Goal: Information Seeking & Learning: Learn about a topic

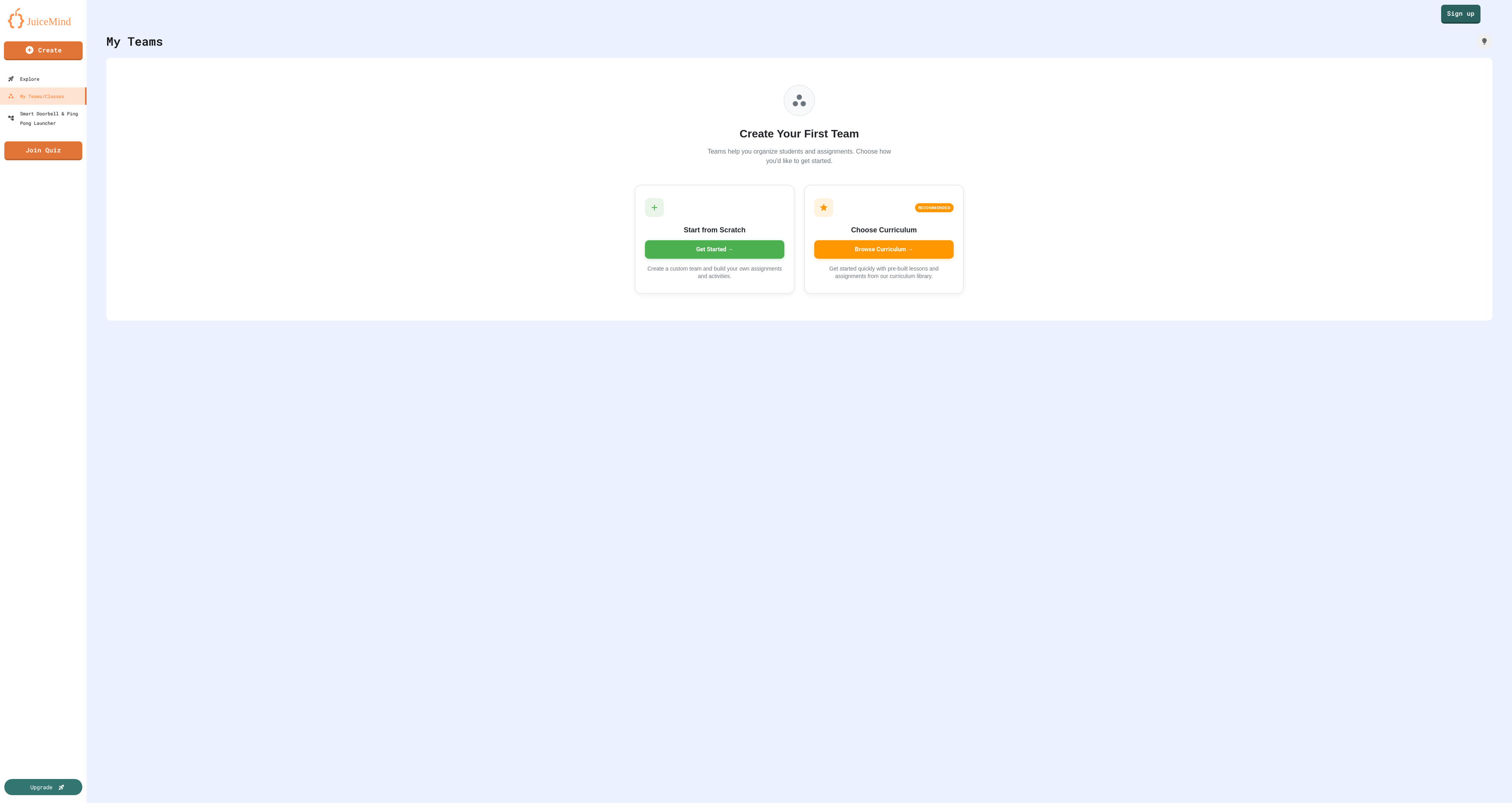
click at [1464, 22] on link "Sign up" at bounding box center [1460, 14] width 39 height 19
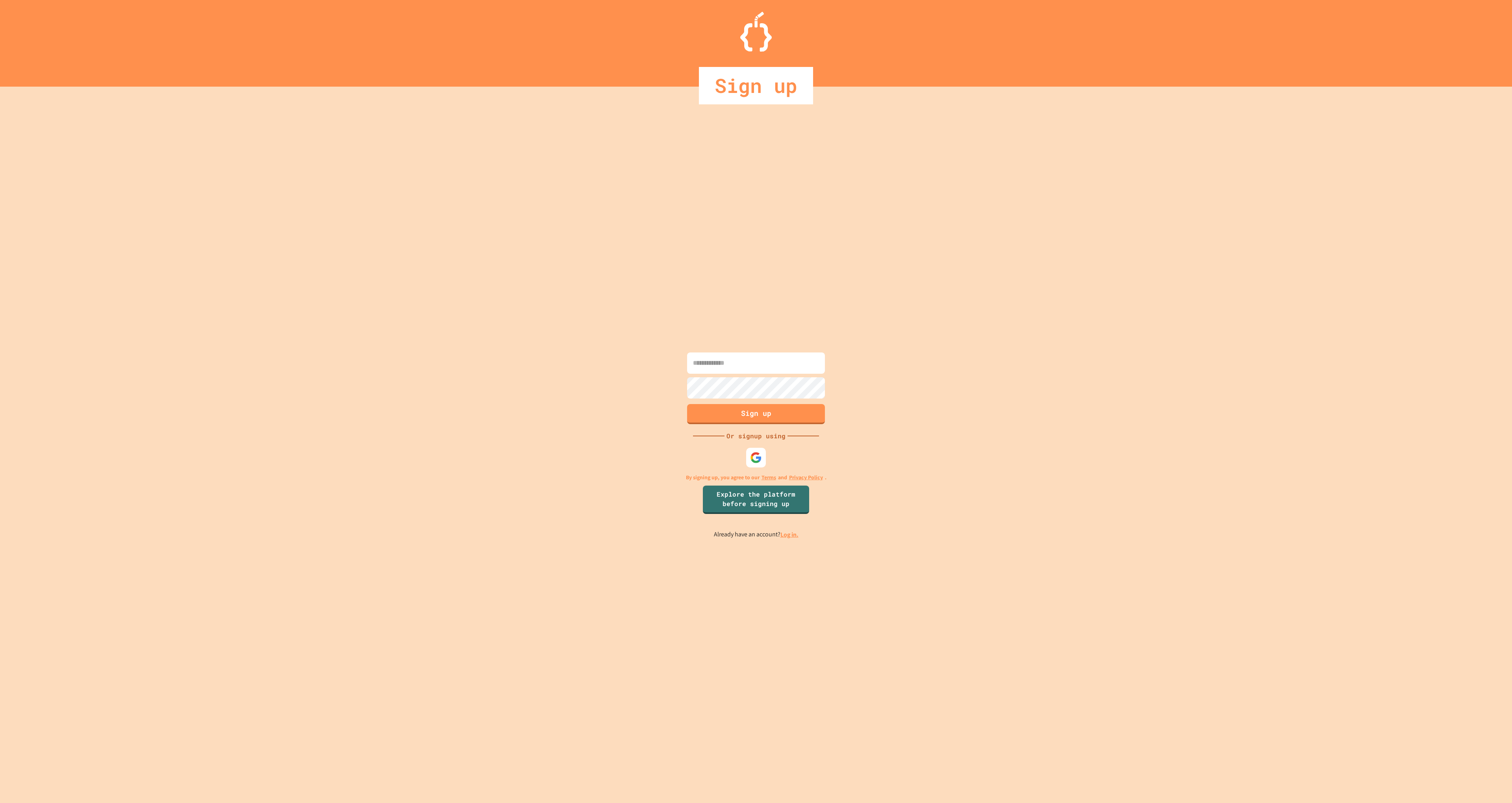
click at [792, 532] on link "Log in." at bounding box center [789, 535] width 18 height 8
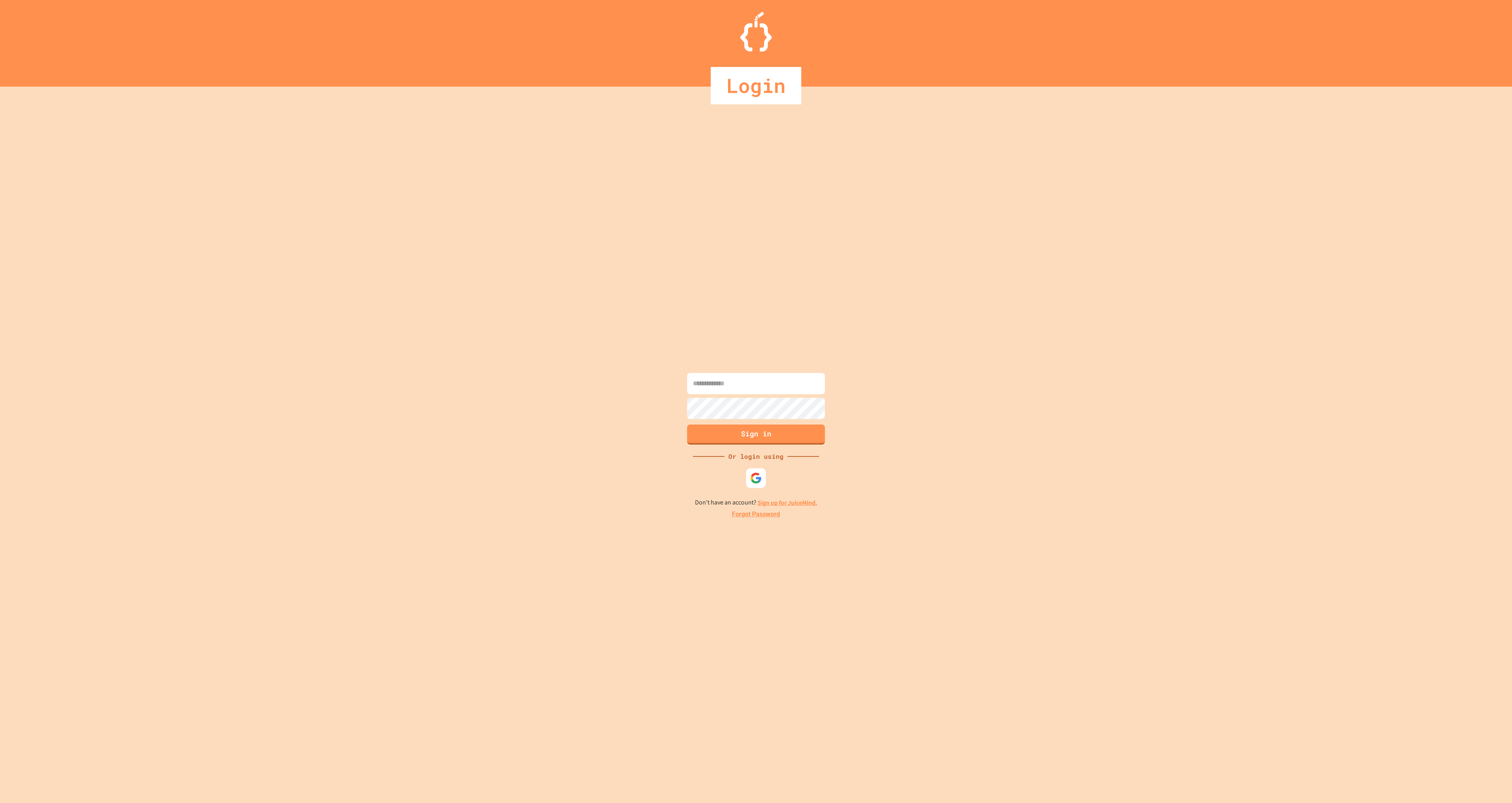
click at [757, 484] on div at bounding box center [756, 478] width 20 height 20
click at [761, 479] on img at bounding box center [756, 478] width 12 height 12
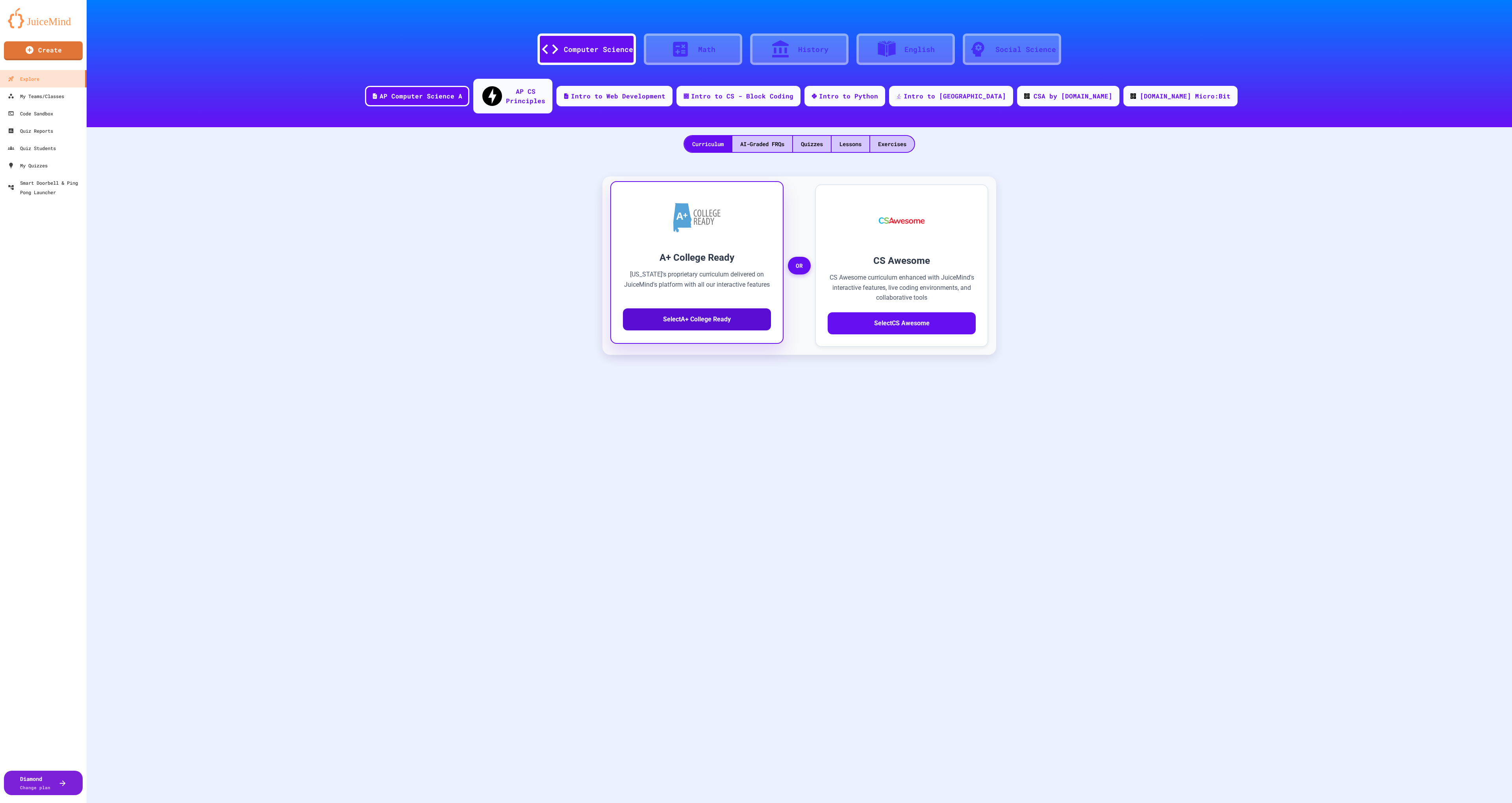
click at [750, 311] on button "Select A+ College Ready" at bounding box center [697, 319] width 148 height 22
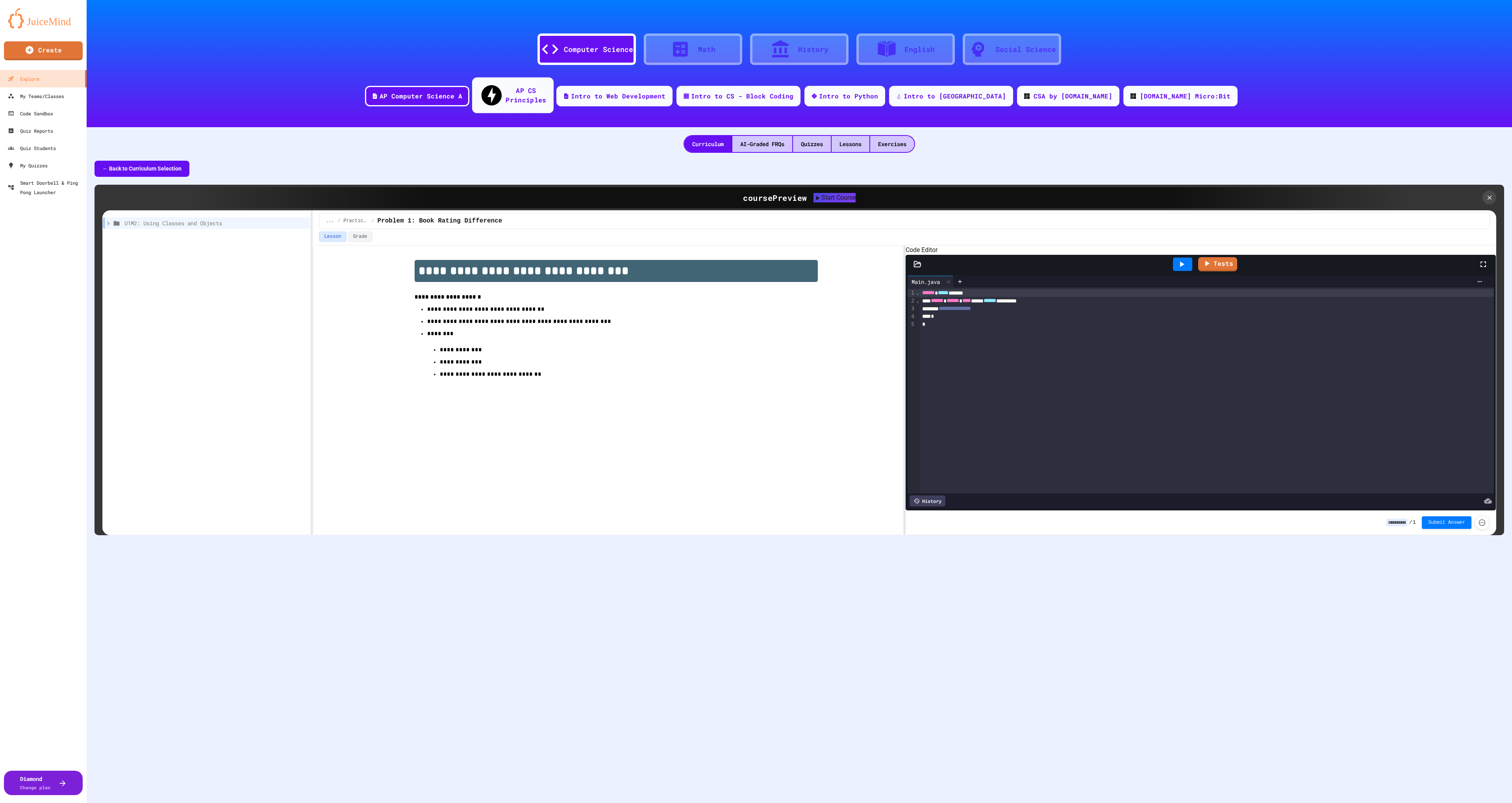
click at [546, 89] on div "AP CS Principles" at bounding box center [525, 95] width 41 height 19
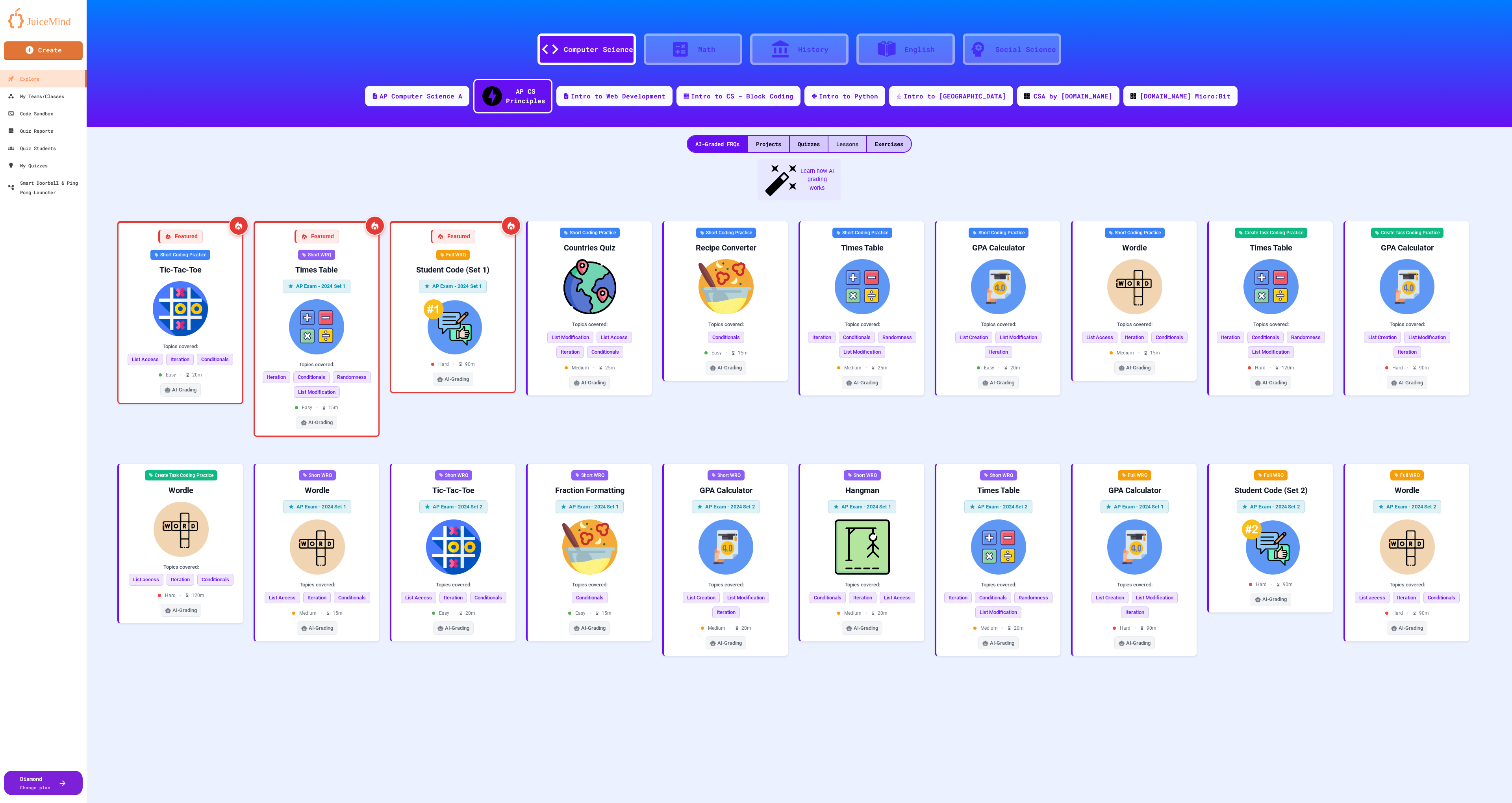
click at [850, 136] on div "Lessons" at bounding box center [847, 144] width 38 height 16
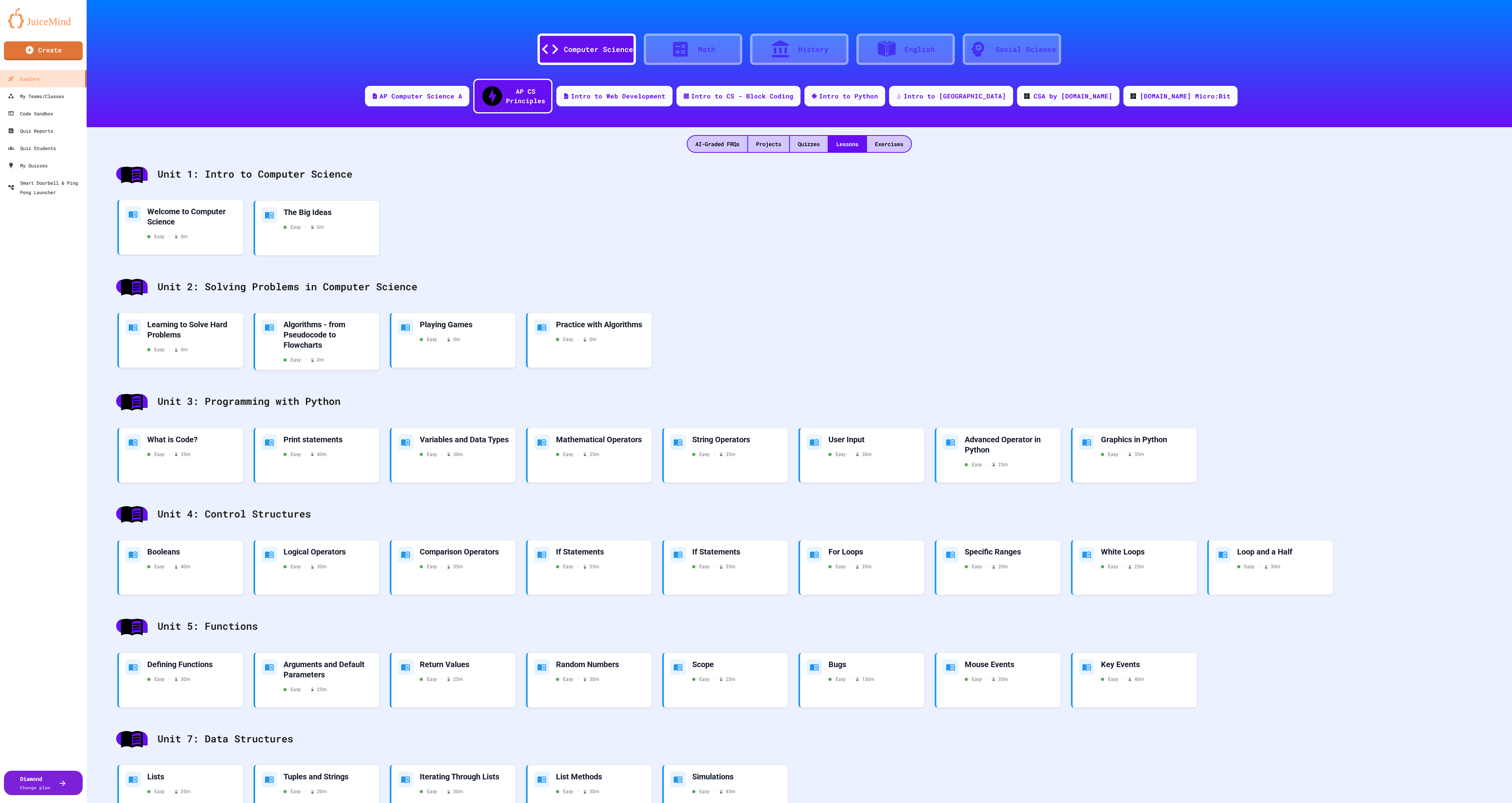
click at [213, 217] on div "Welcome to Computer Science Easy • 0 m" at bounding box center [192, 224] width 89 height 34
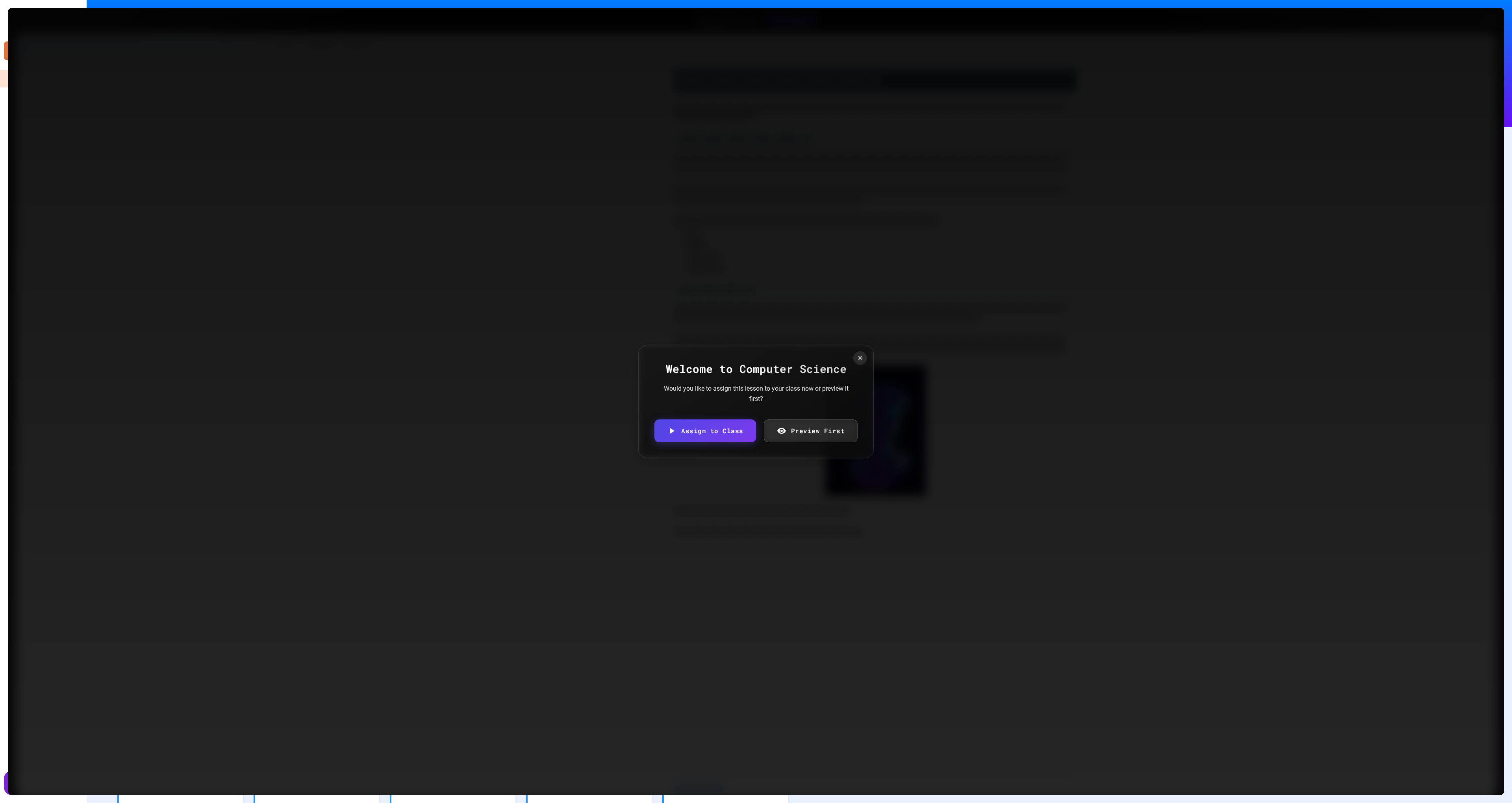
scroll to position [1017, 0]
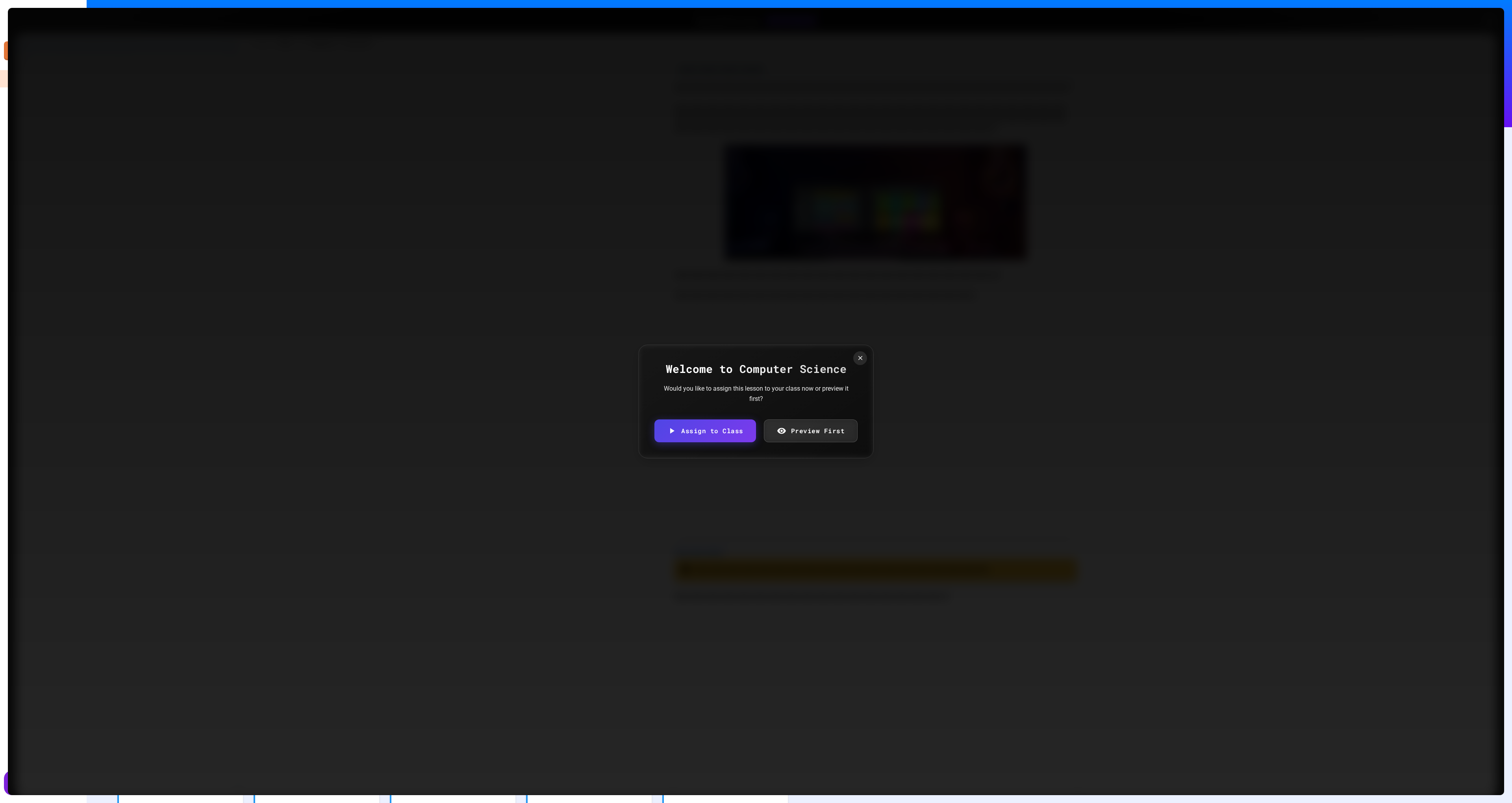
click at [819, 433] on link "Preview First" at bounding box center [811, 430] width 94 height 23
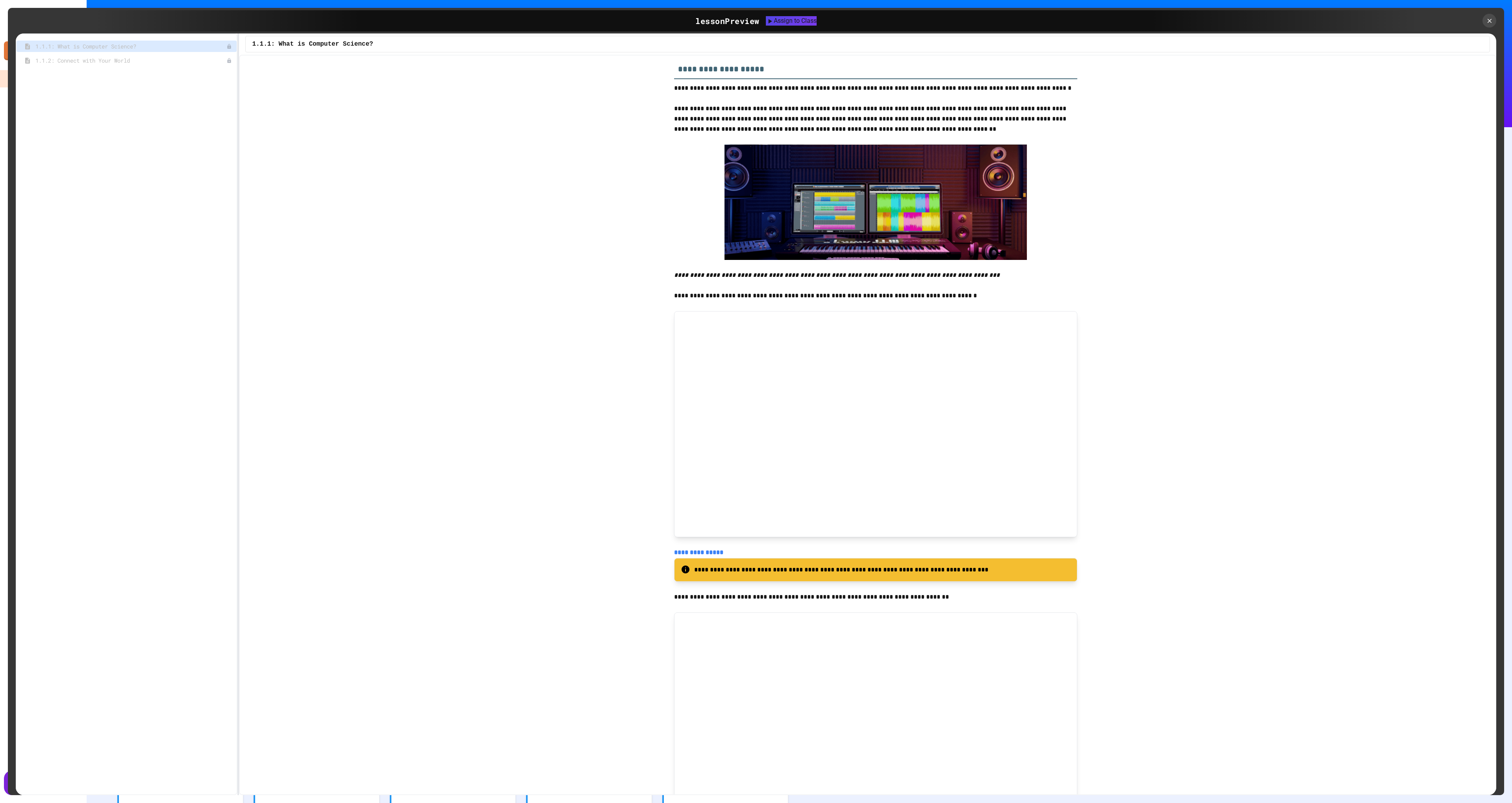
click at [1486, 22] on icon at bounding box center [1490, 21] width 7 height 7
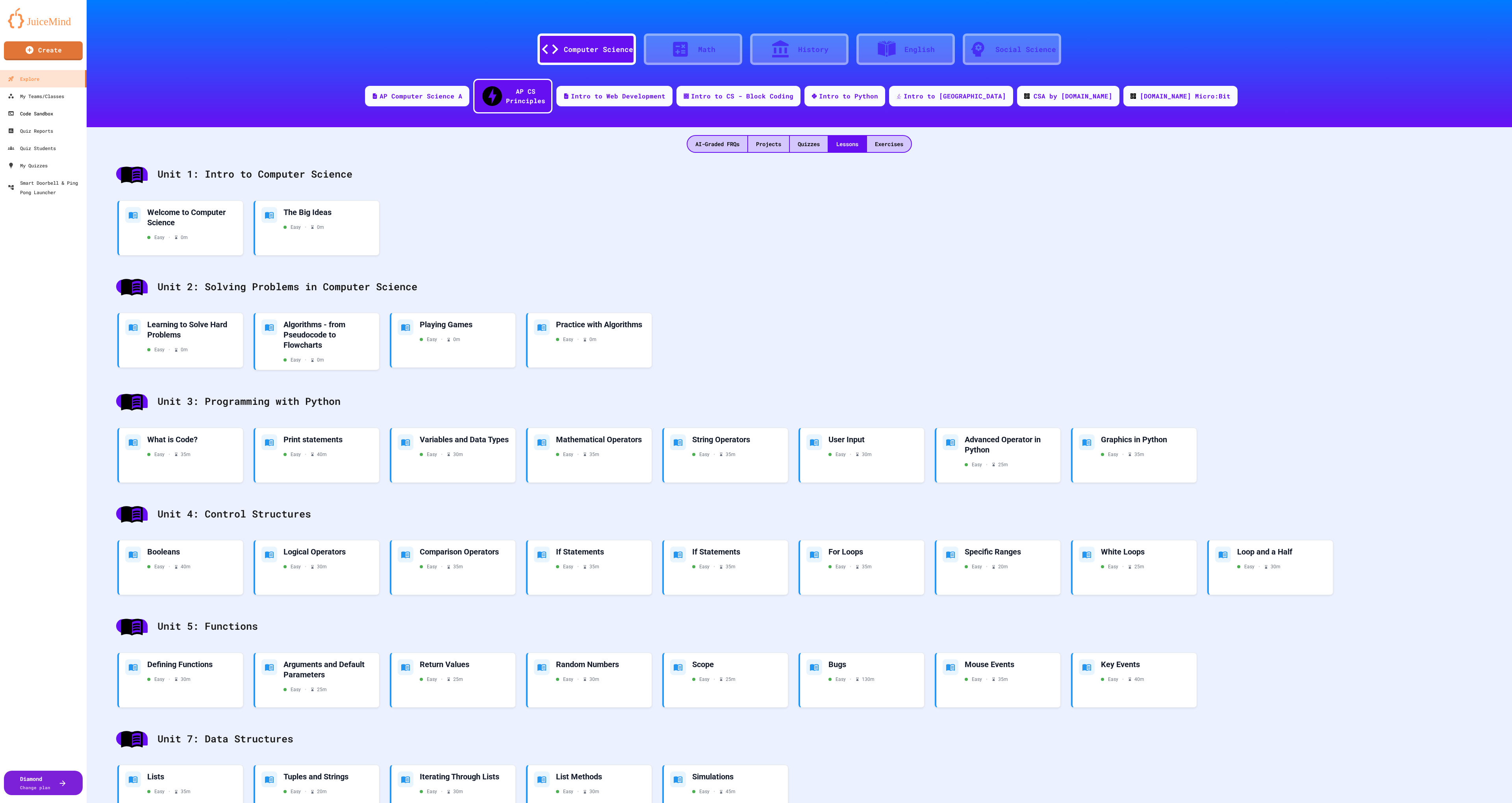
click at [62, 106] on link "Code Sandbox" at bounding box center [43, 113] width 87 height 18
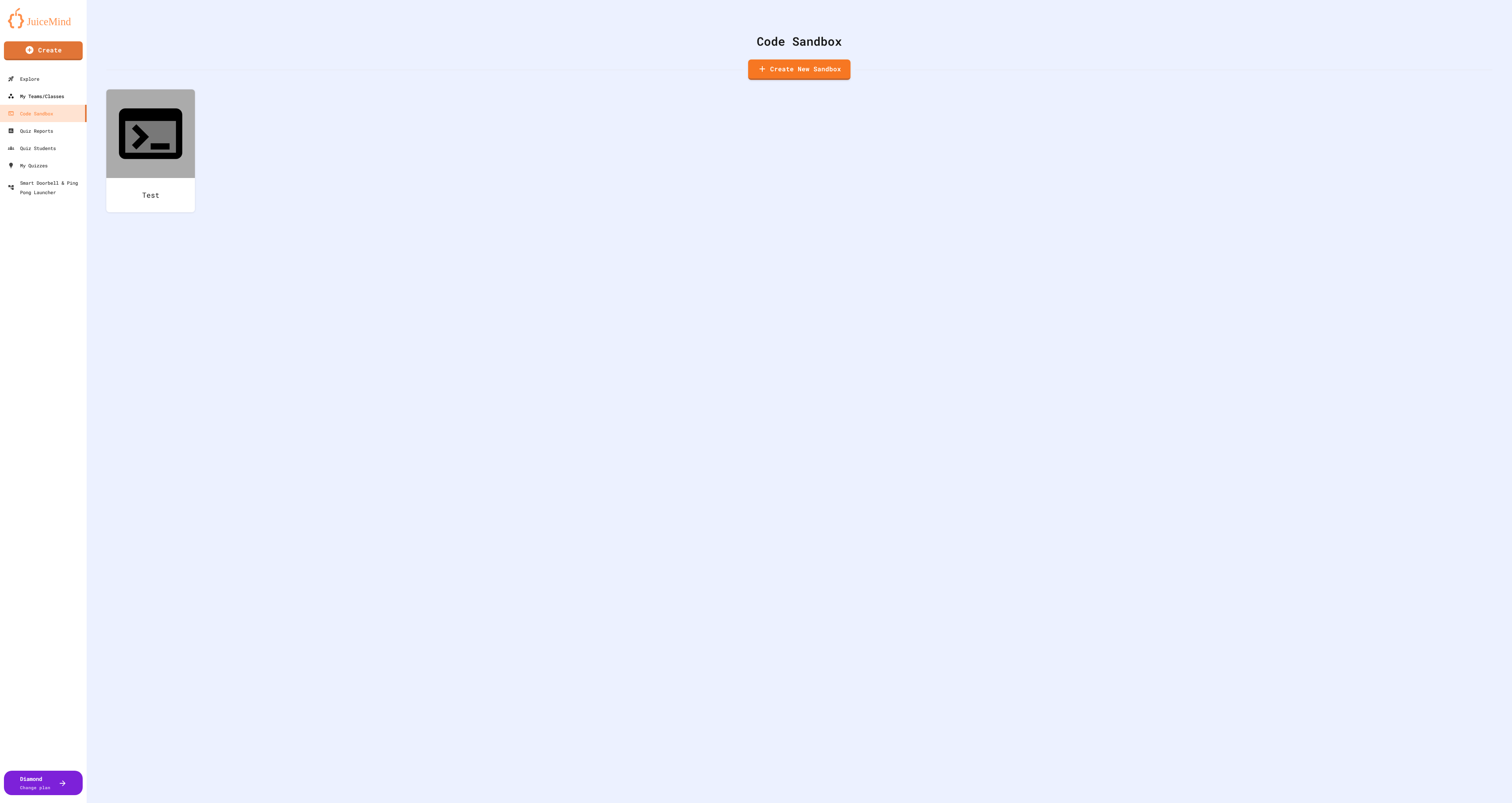
click at [64, 99] on div "My Teams/Classes" at bounding box center [36, 96] width 56 height 9
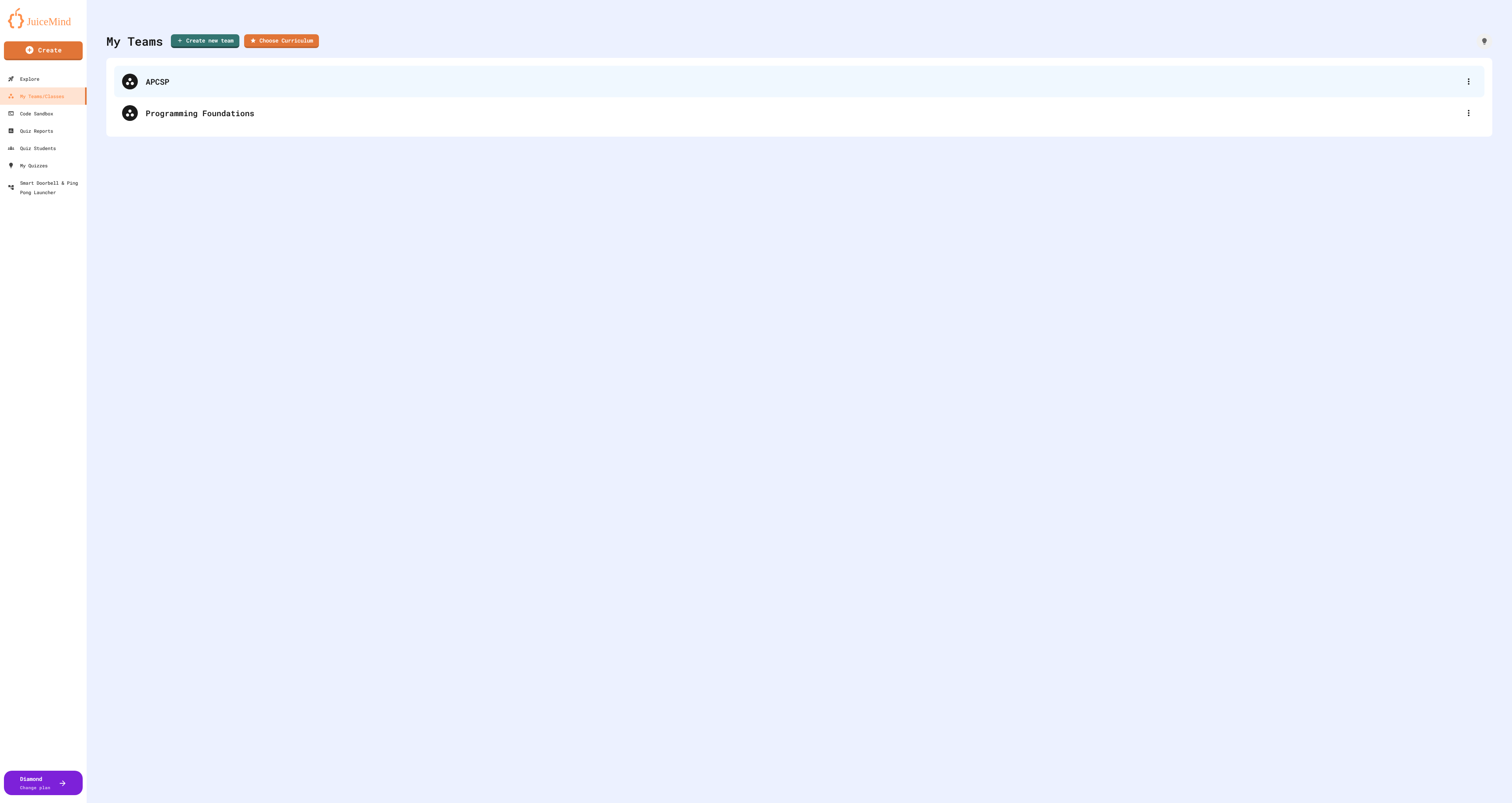
click at [183, 80] on div "APCSP" at bounding box center [803, 82] width 1315 height 12
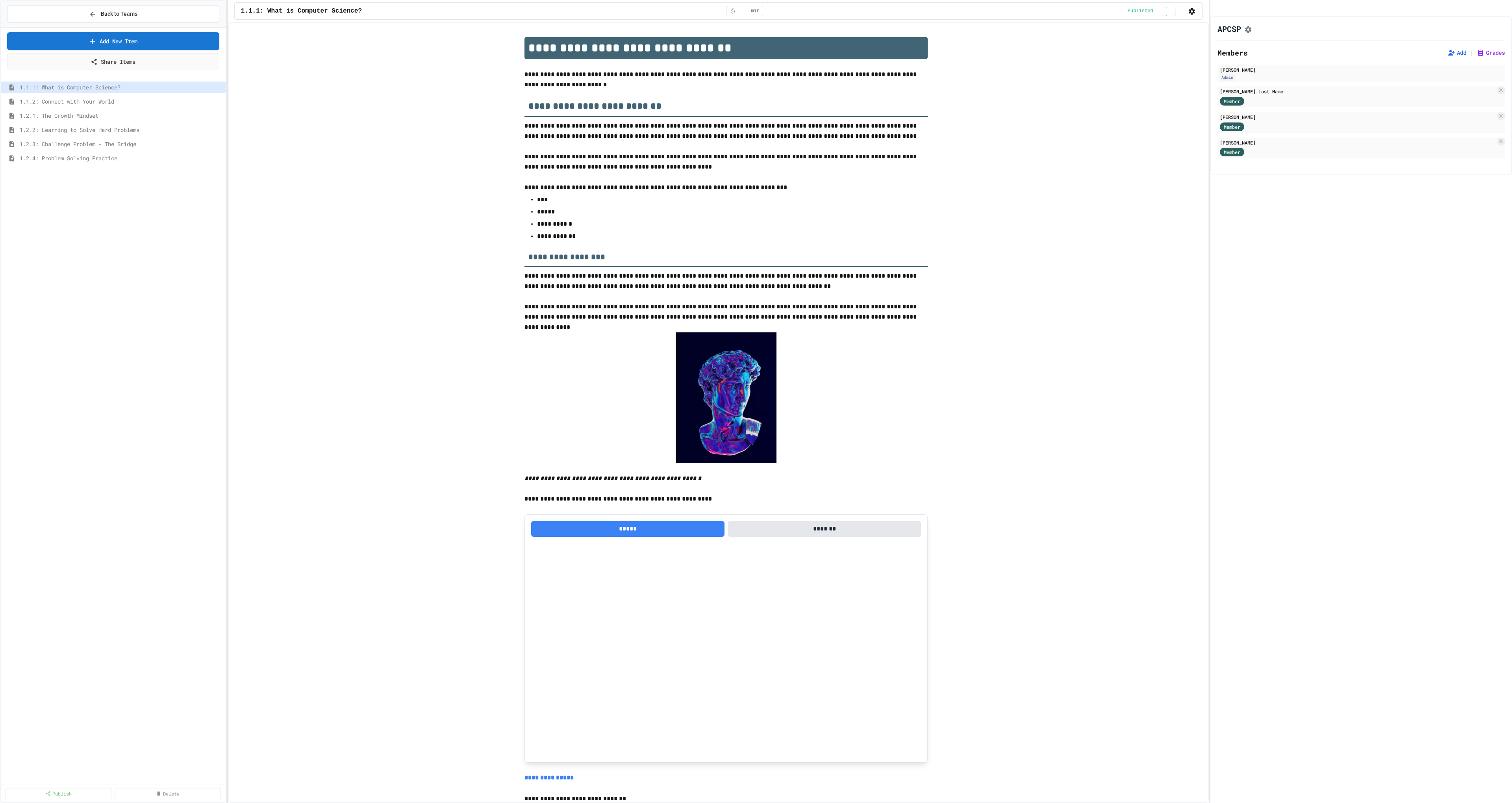
scroll to position [1064, 0]
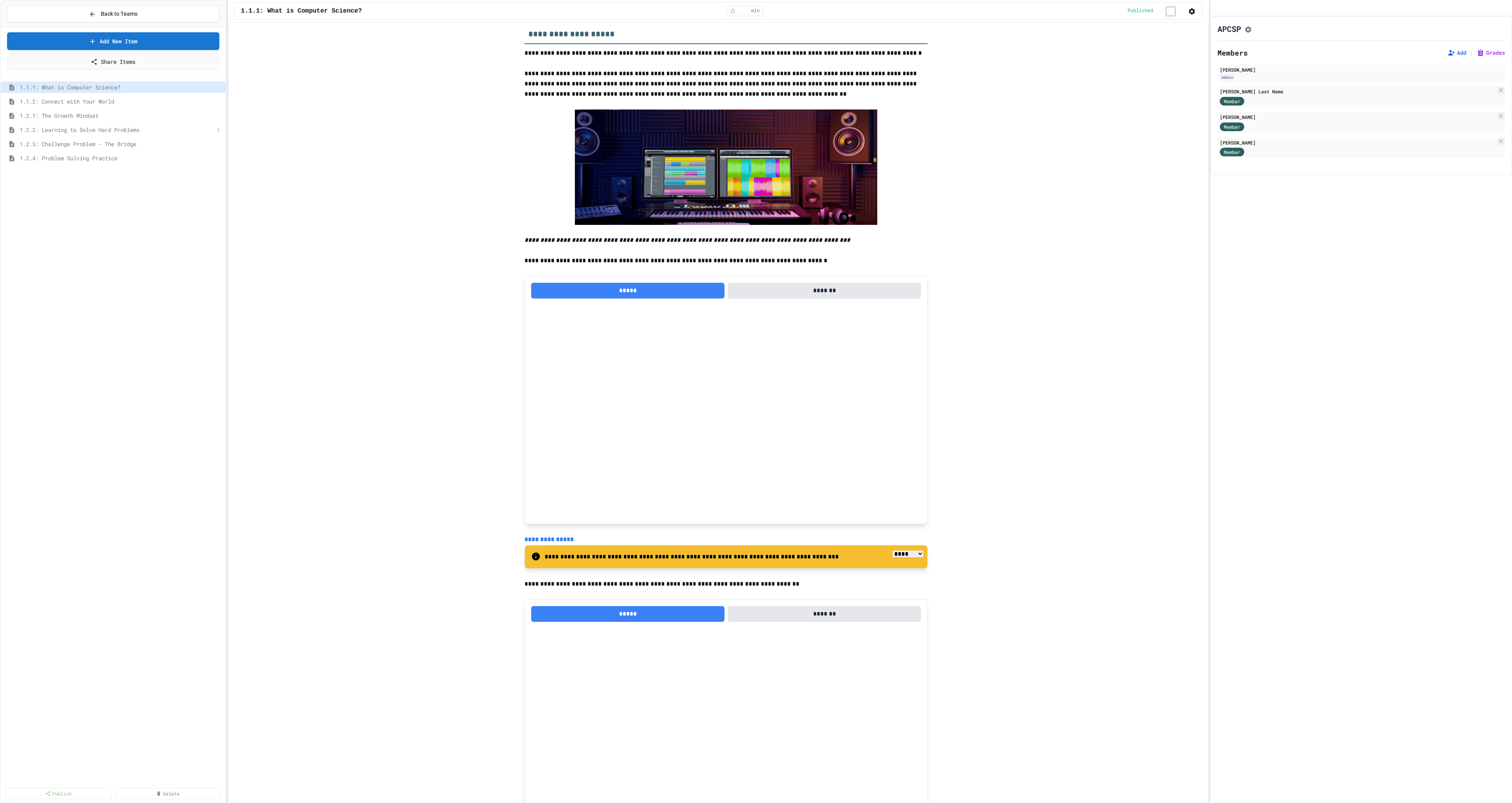
click at [134, 130] on span "1.2.2: Learning to Solve Hard Problems" at bounding box center [117, 130] width 195 height 8
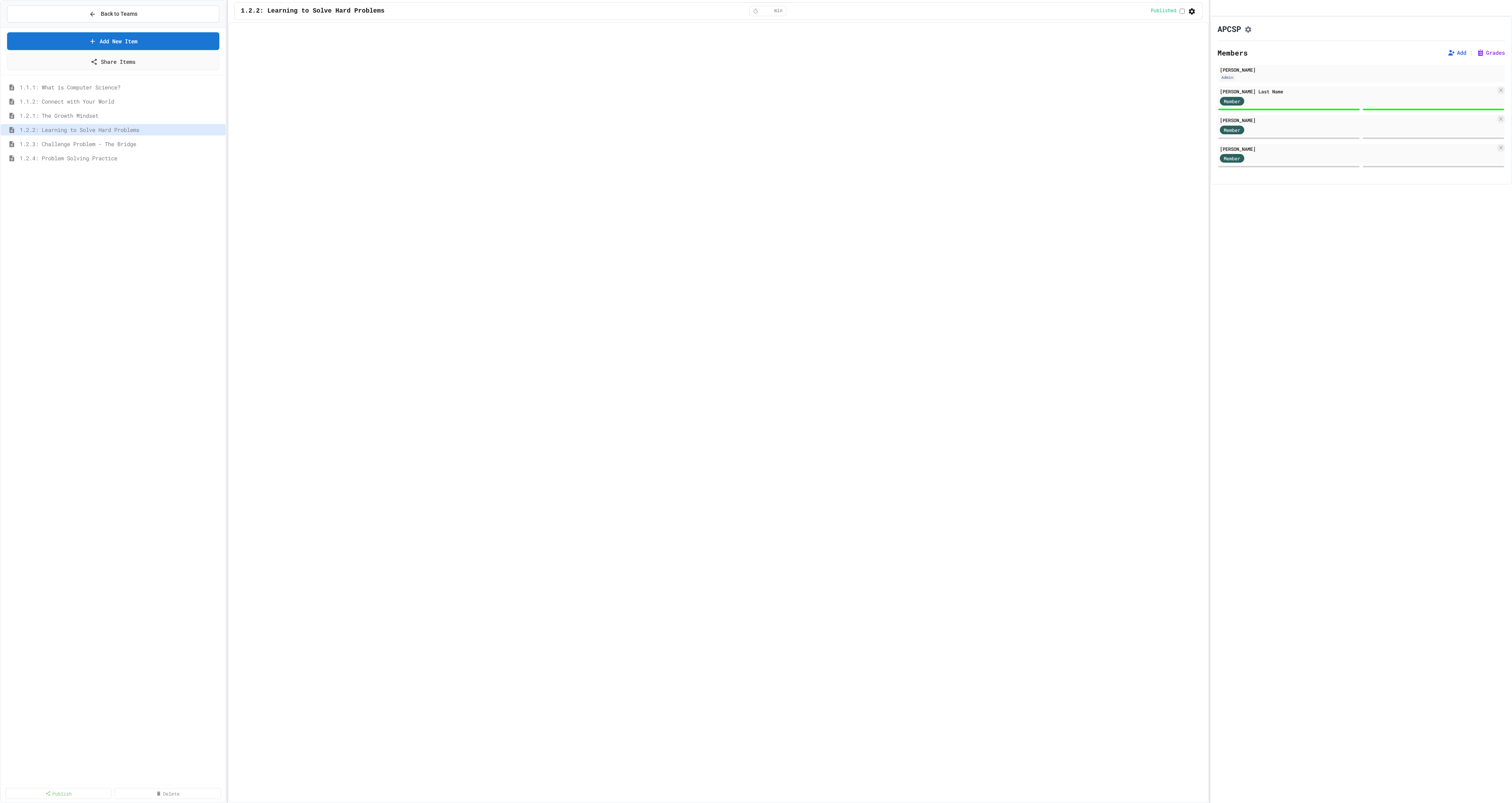
select select "***"
